Goal: Navigation & Orientation: Find specific page/section

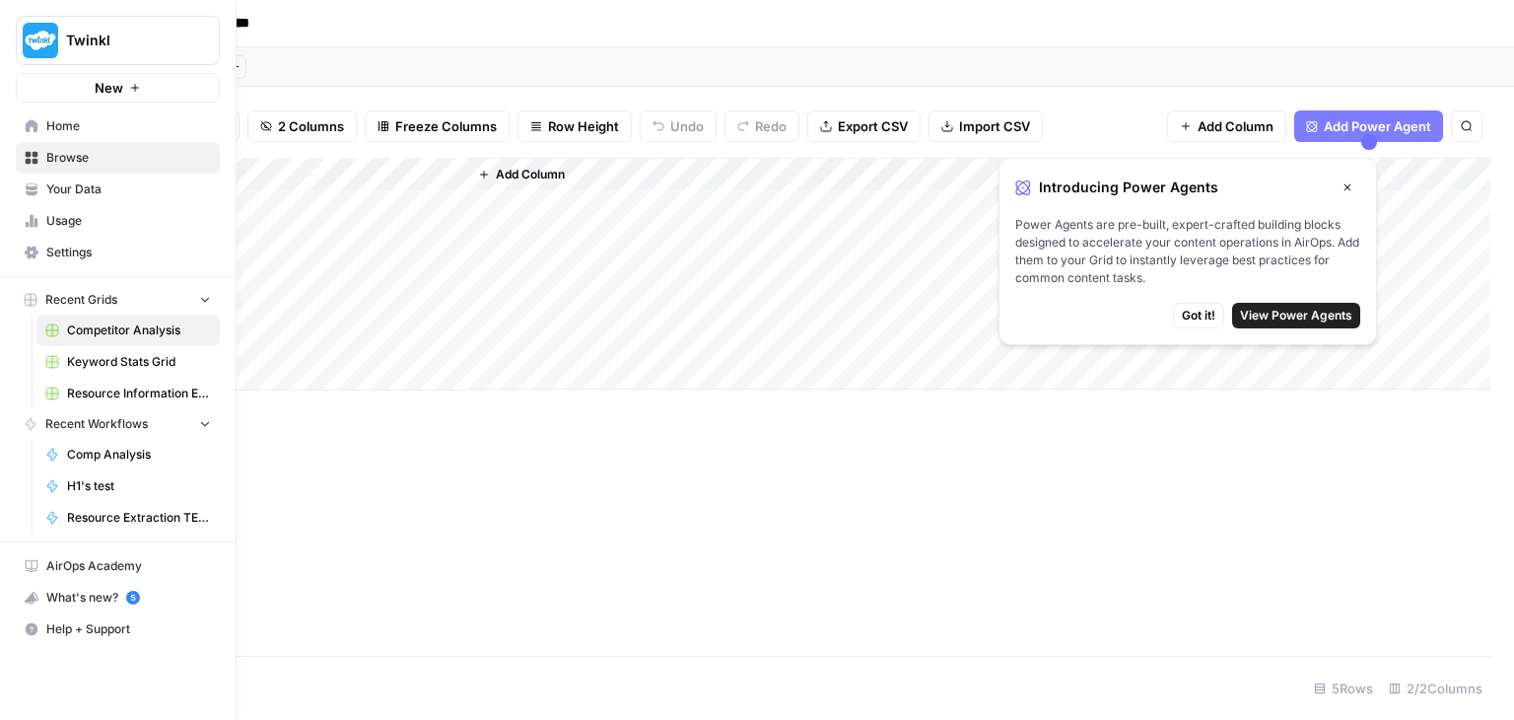
click at [68, 122] on span "Home" at bounding box center [128, 126] width 165 height 18
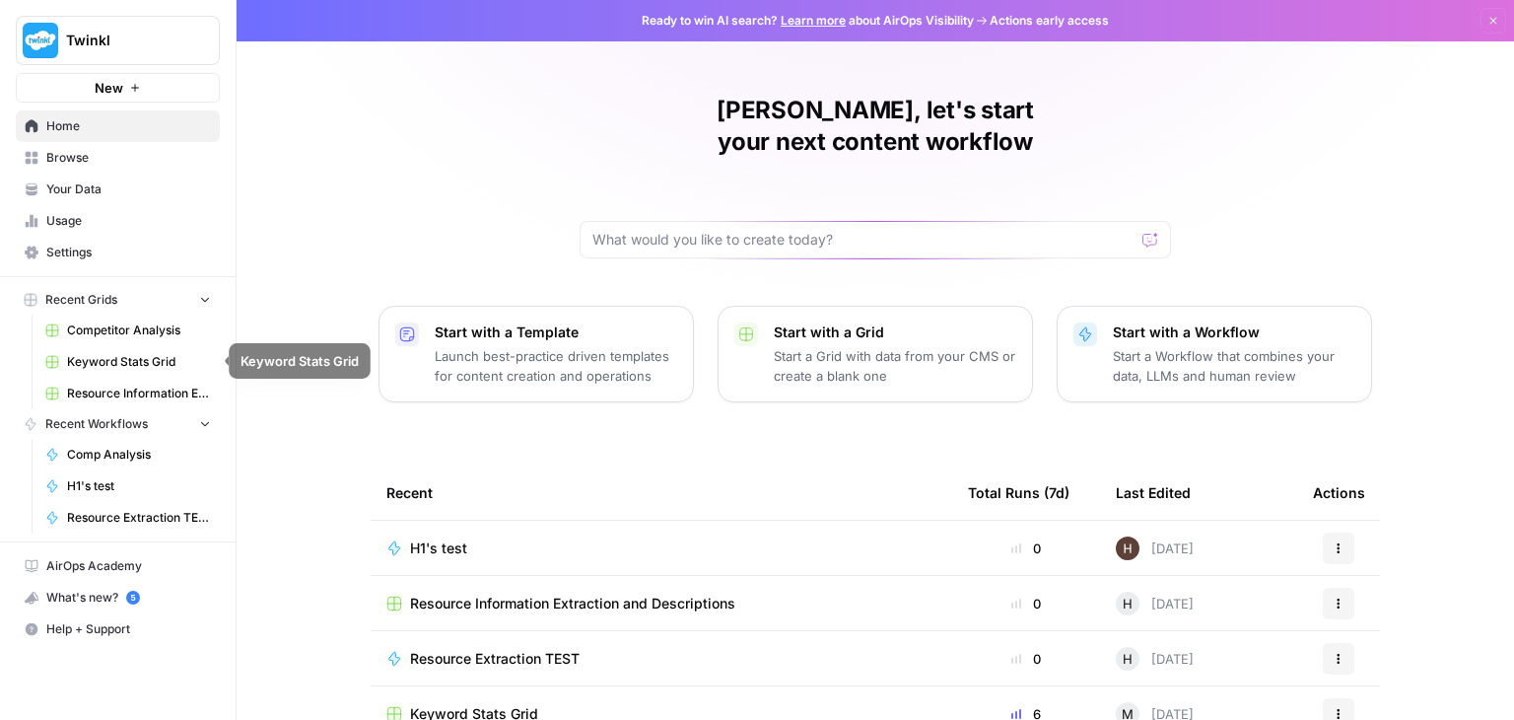
click at [158, 349] on link "Keyword Stats Grid" at bounding box center [127, 362] width 183 height 32
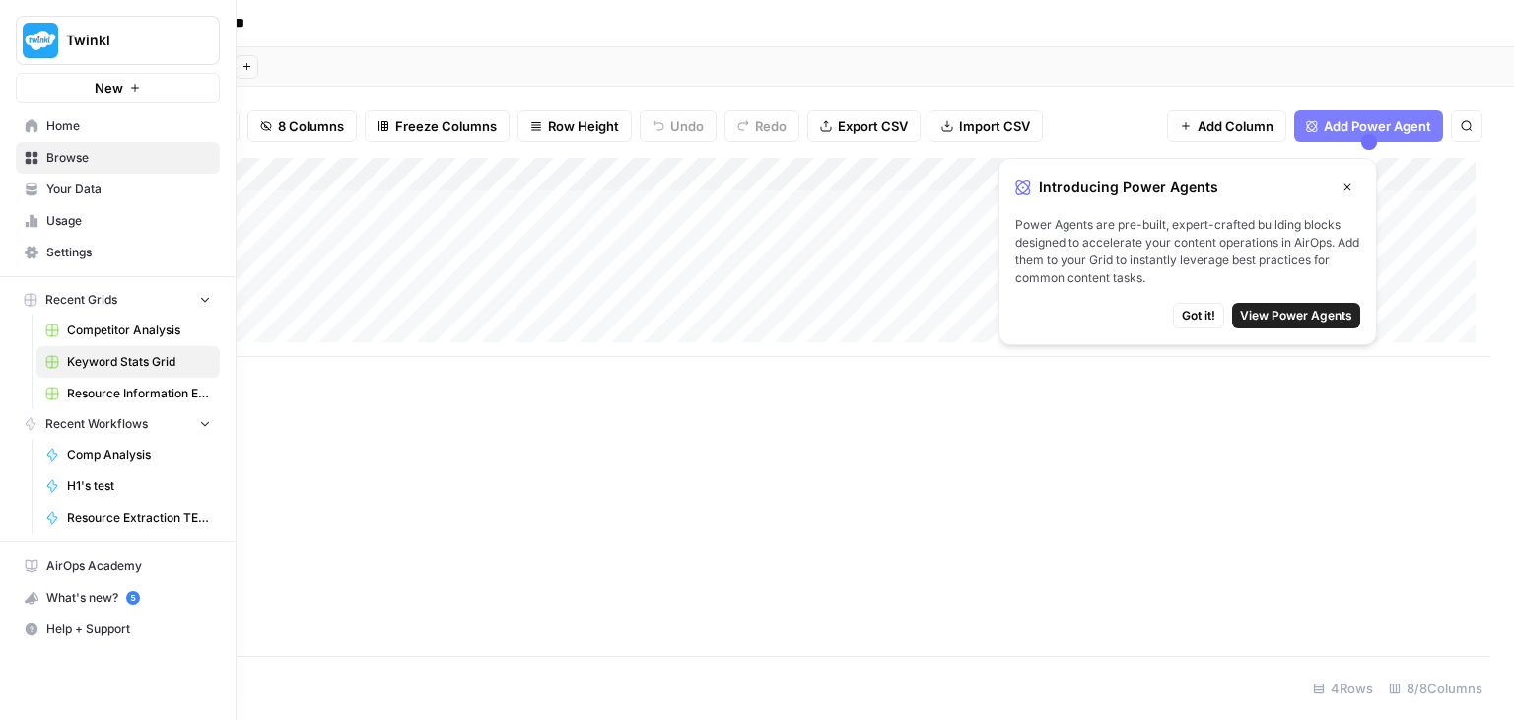
click at [94, 198] on link "Your Data" at bounding box center [118, 189] width 204 height 32
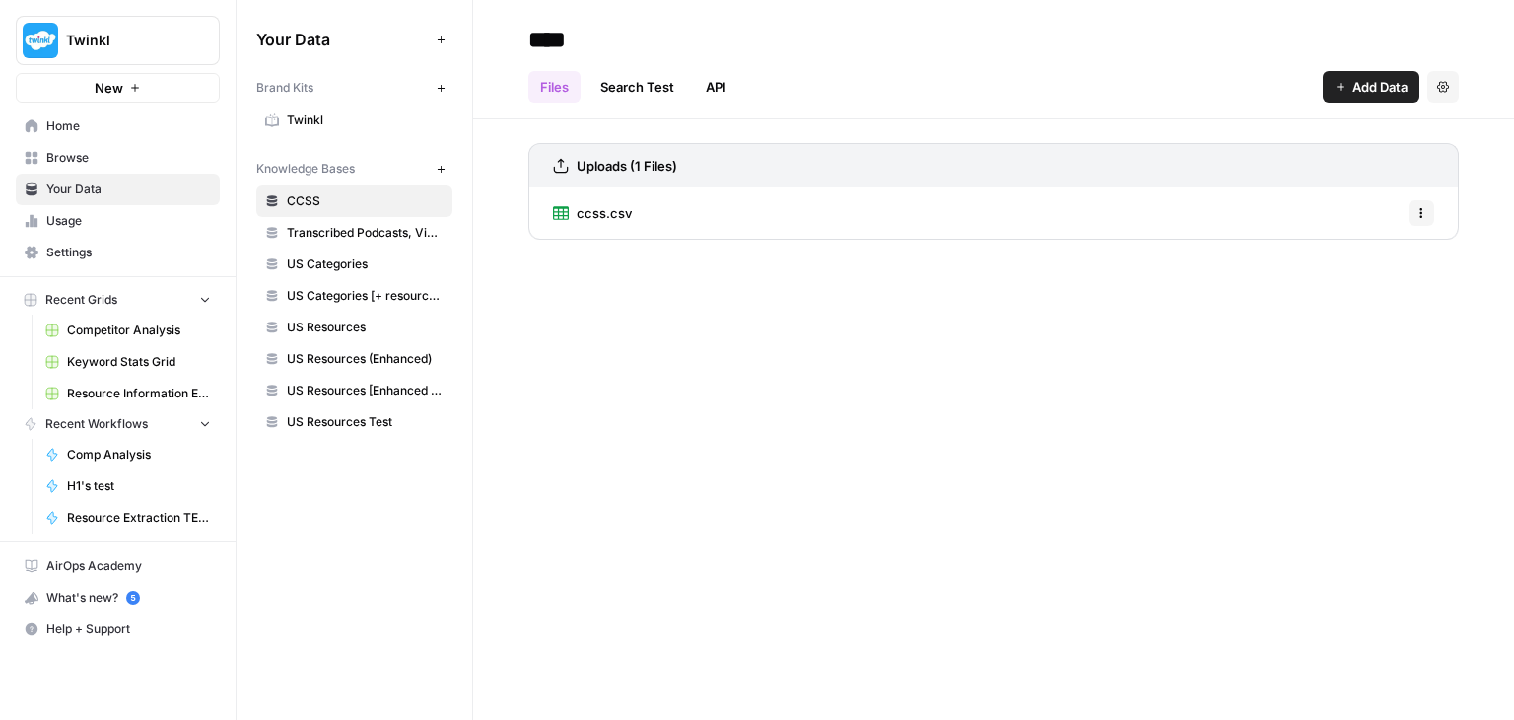
click at [88, 130] on span "Home" at bounding box center [128, 126] width 165 height 18
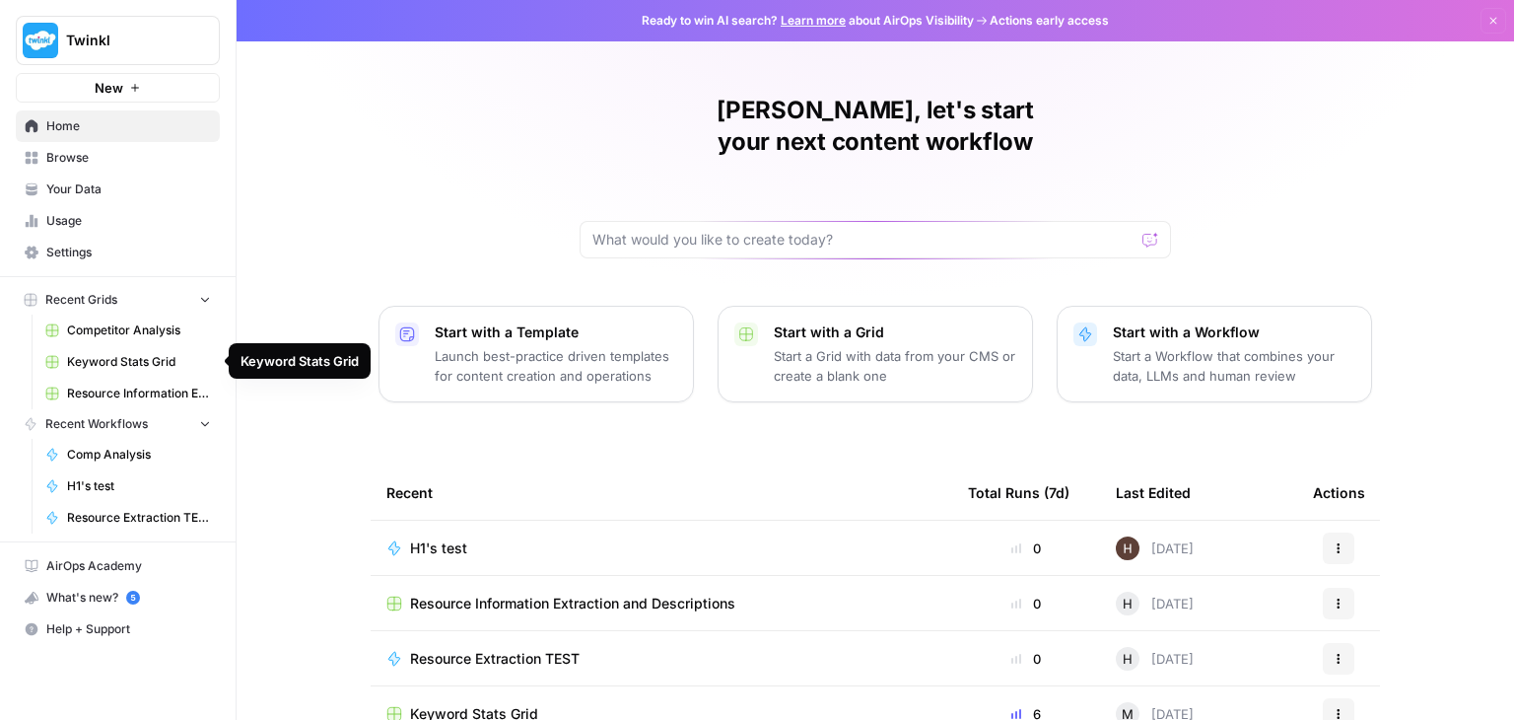
click at [129, 355] on span "Keyword Stats Grid" at bounding box center [139, 362] width 144 height 18
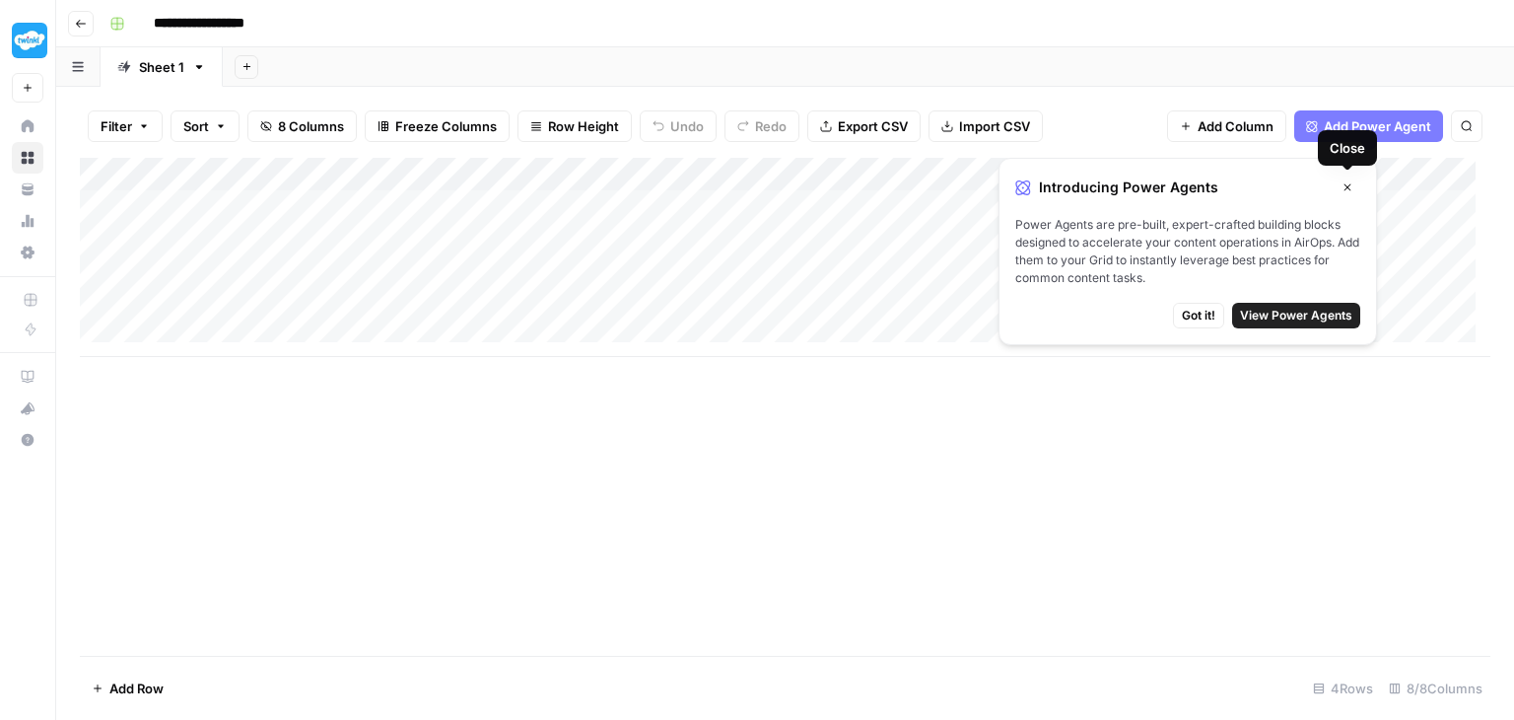
click at [1344, 188] on icon "button" at bounding box center [1348, 187] width 12 height 12
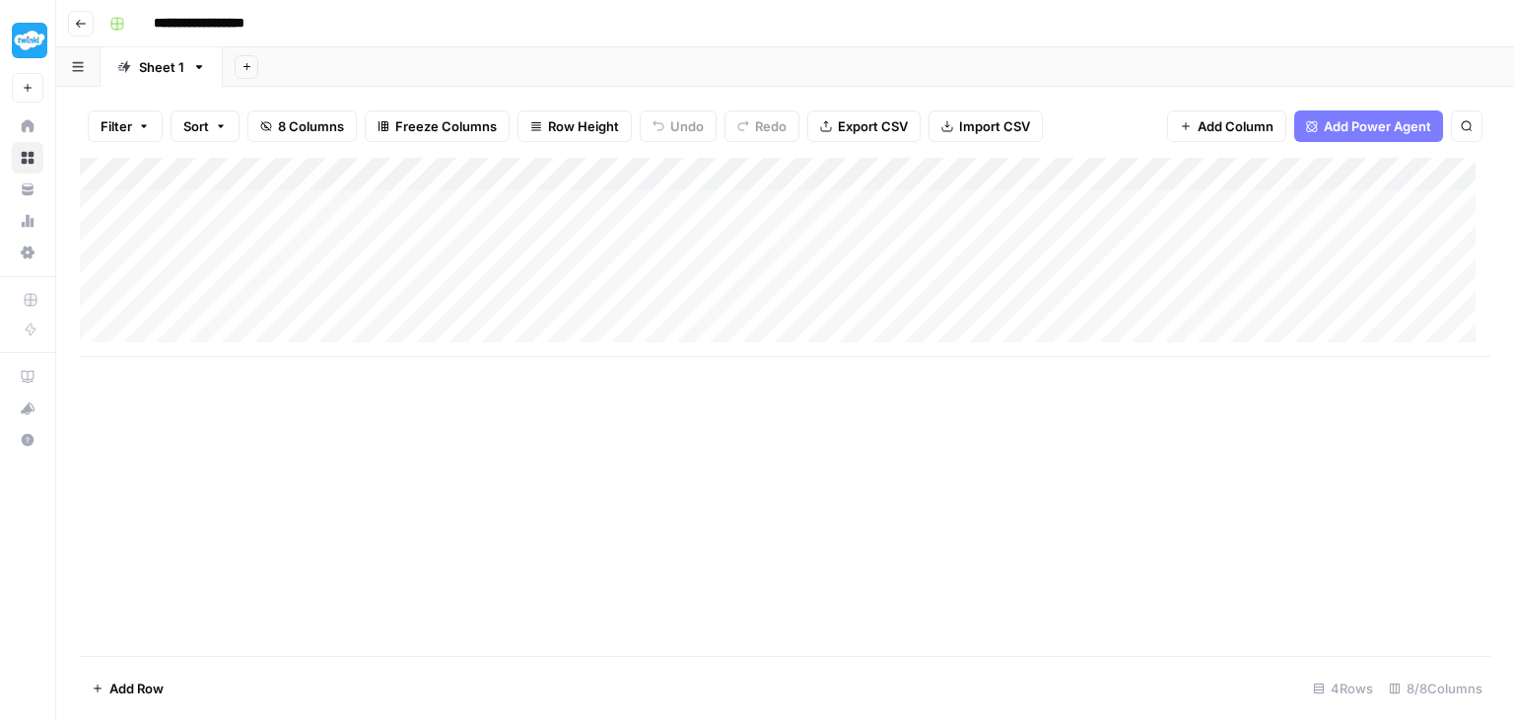
click at [595, 180] on div "Add Column" at bounding box center [785, 257] width 1411 height 199
click at [613, 91] on div "Filter Sort 8 Columns Freeze Columns Row Height Undo Redo Export CSV Import CSV…" at bounding box center [785, 403] width 1458 height 633
